Goal: Use online tool/utility: Utilize a website feature to perform a specific function

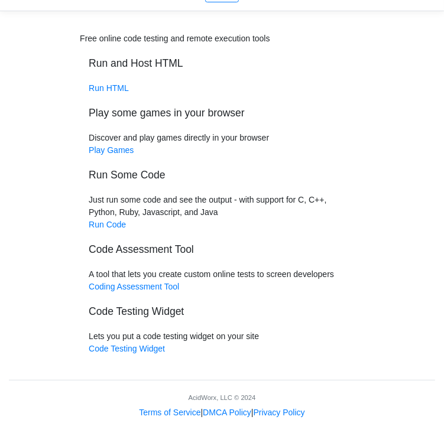
scroll to position [79, 0]
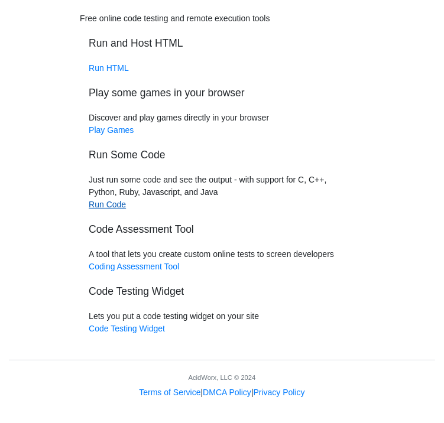
click at [109, 203] on link "Run Code" at bounding box center [107, 204] width 37 height 9
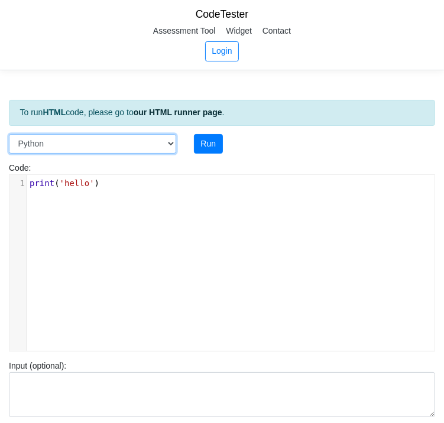
click at [170, 144] on select "C C++ Go Java Javascript Python Ruby" at bounding box center [92, 144] width 167 height 20
select select "c"
click at [9, 134] on select "C C++ Go Java Javascript Python Ruby" at bounding box center [92, 144] width 167 height 20
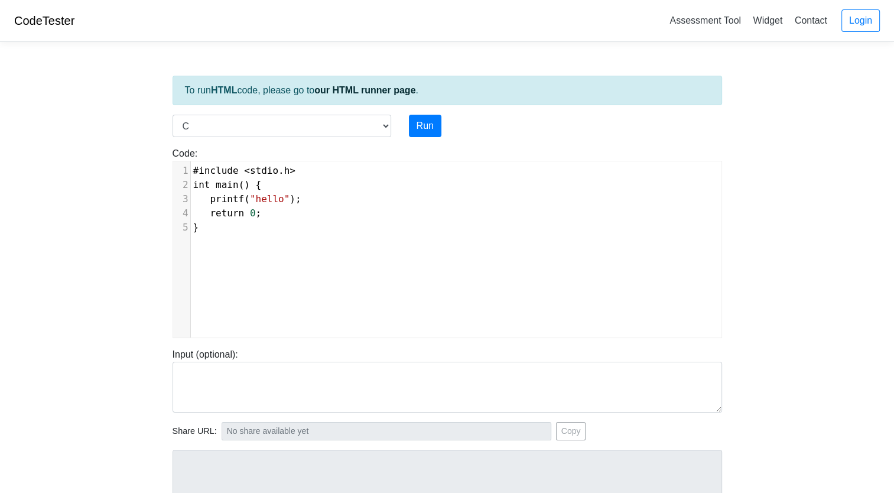
scroll to position [5, 0]
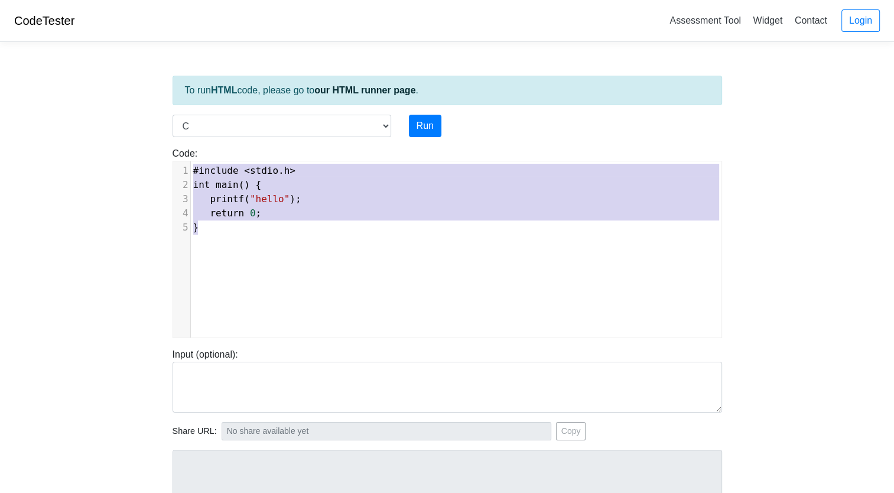
drag, startPoint x: 203, startPoint y: 226, endPoint x: 193, endPoint y: 169, distance: 58.2
click at [193, 169] on div "1 #include < stdio . h > 2 int main () { 3 printf ( "hello" ); 4 return 0 ; 5 }" at bounding box center [461, 199] width 540 height 71
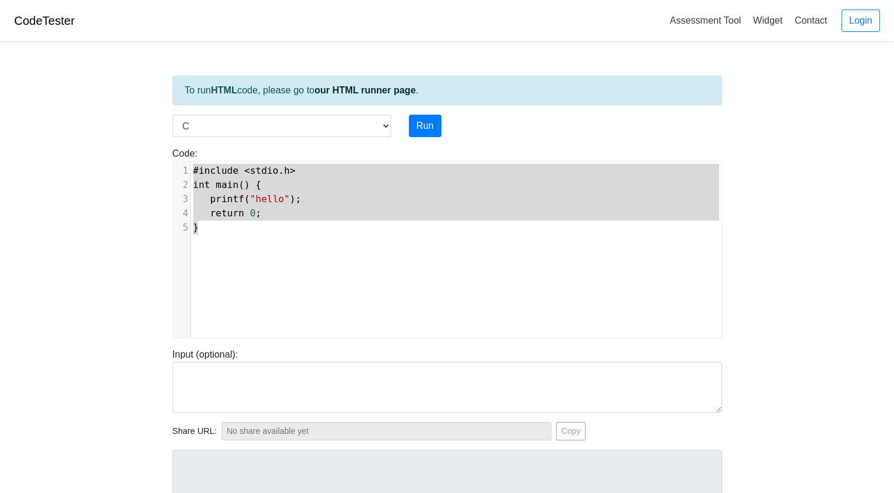
type textarea "​#include <stdio.h> int main() { printf("hello"); return 0; }"
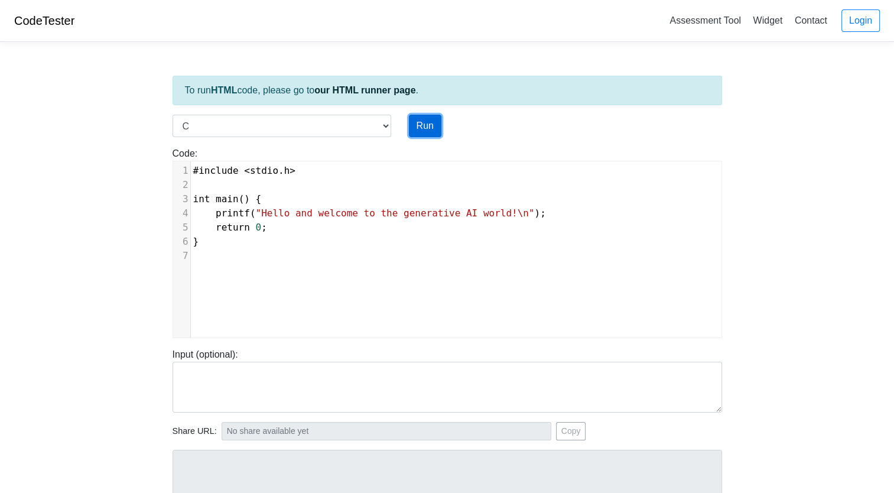
click at [421, 122] on button "Run" at bounding box center [425, 126] width 33 height 22
type input "[URL][DOMAIN_NAME]"
type textarea "Stdout: Hello and welcome to the generative AI world!"
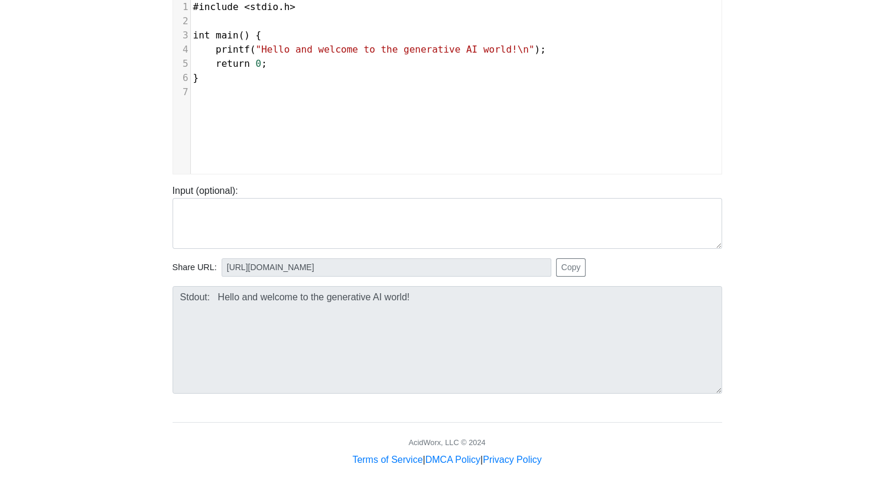
scroll to position [164, 0]
click at [167, 297] on div "Stdout: Hello and welcome to the generative AI world!" at bounding box center [447, 340] width 567 height 108
